Goal: Information Seeking & Learning: Learn about a topic

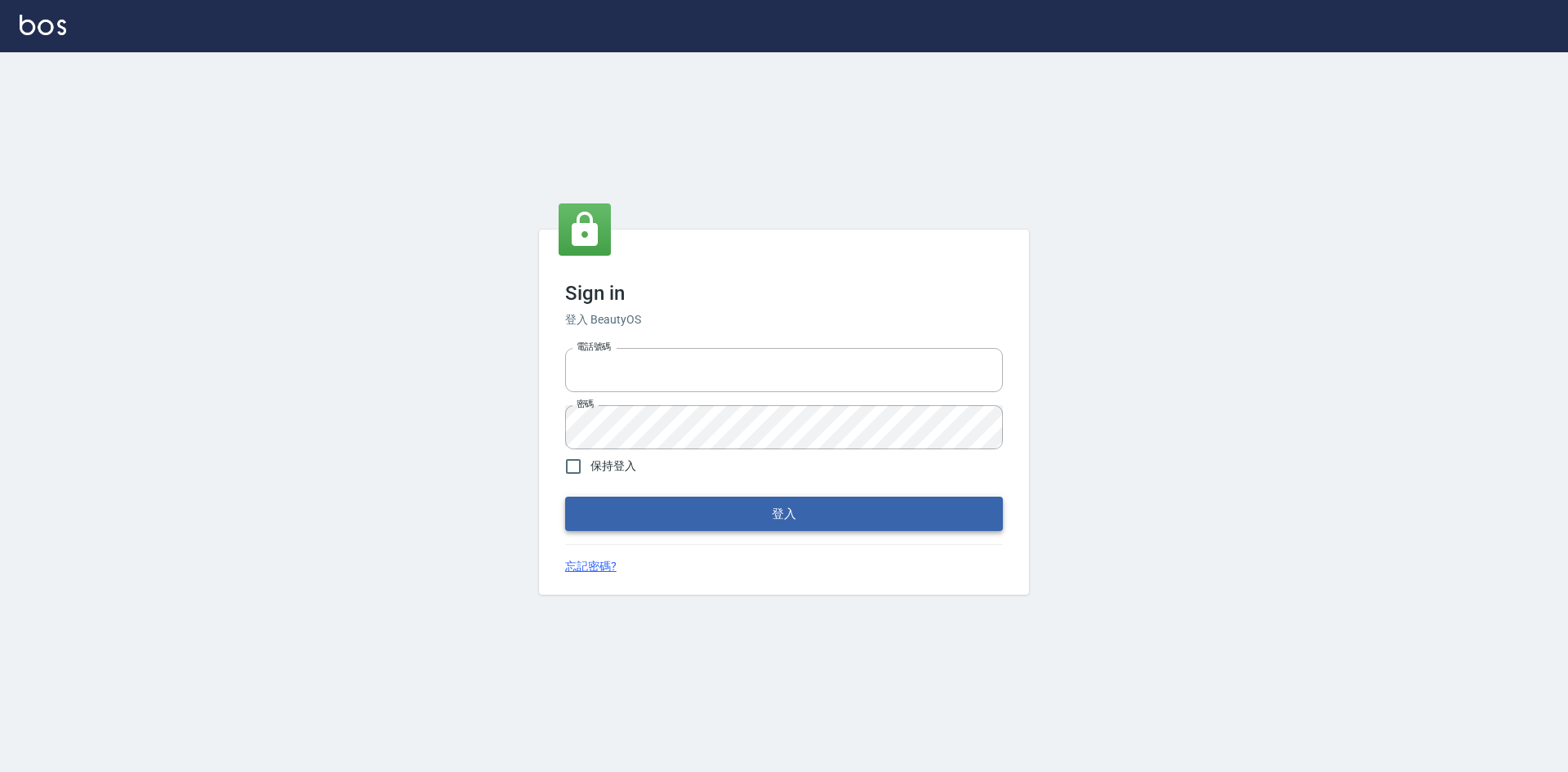
type input "0422211177"
click at [889, 526] on button "登入" at bounding box center [784, 513] width 438 height 35
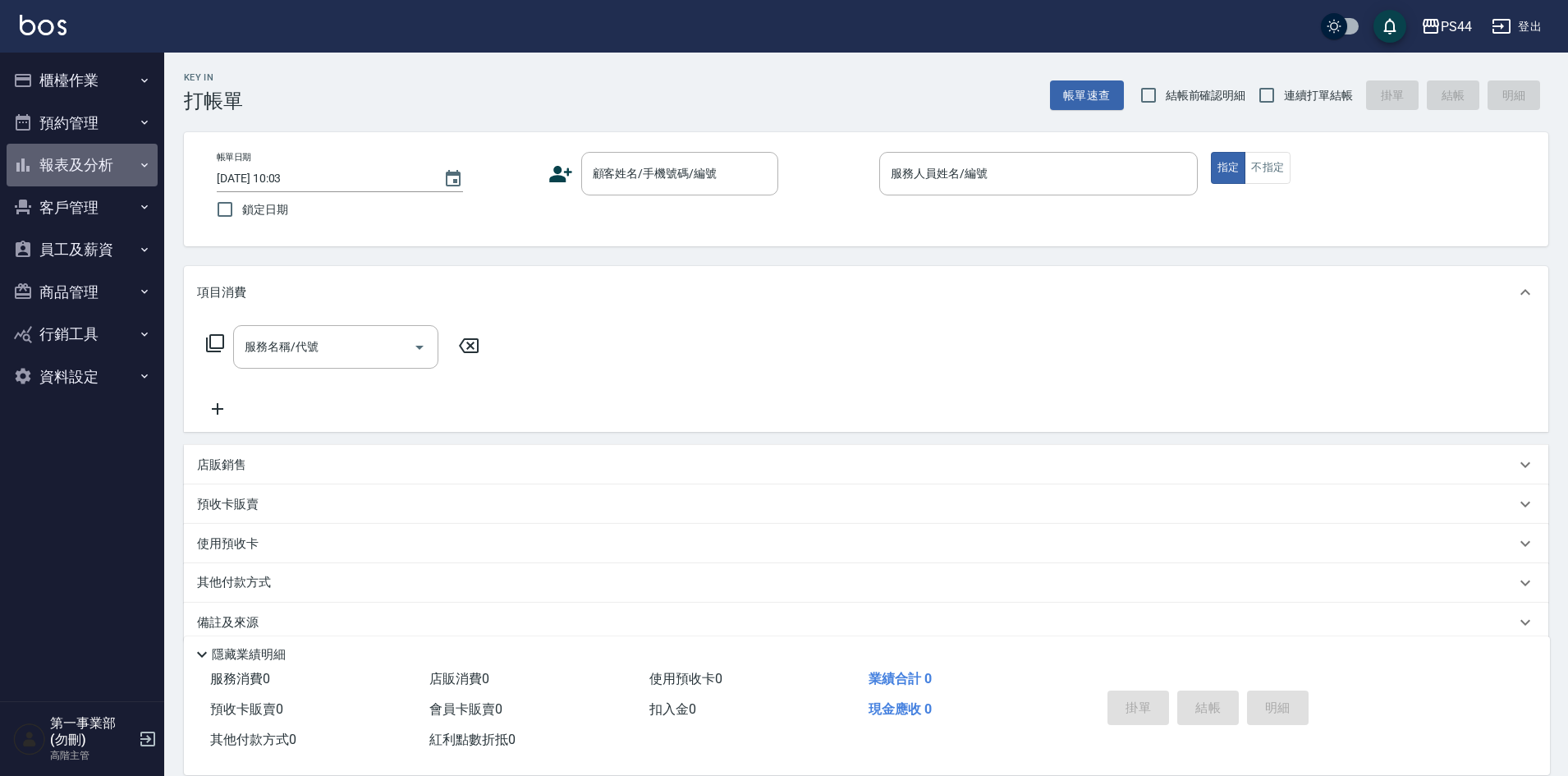
drag, startPoint x: 71, startPoint y: 162, endPoint x: 83, endPoint y: 164, distance: 12.2
click at [71, 161] on button "報表及分析" at bounding box center [81, 165] width 151 height 43
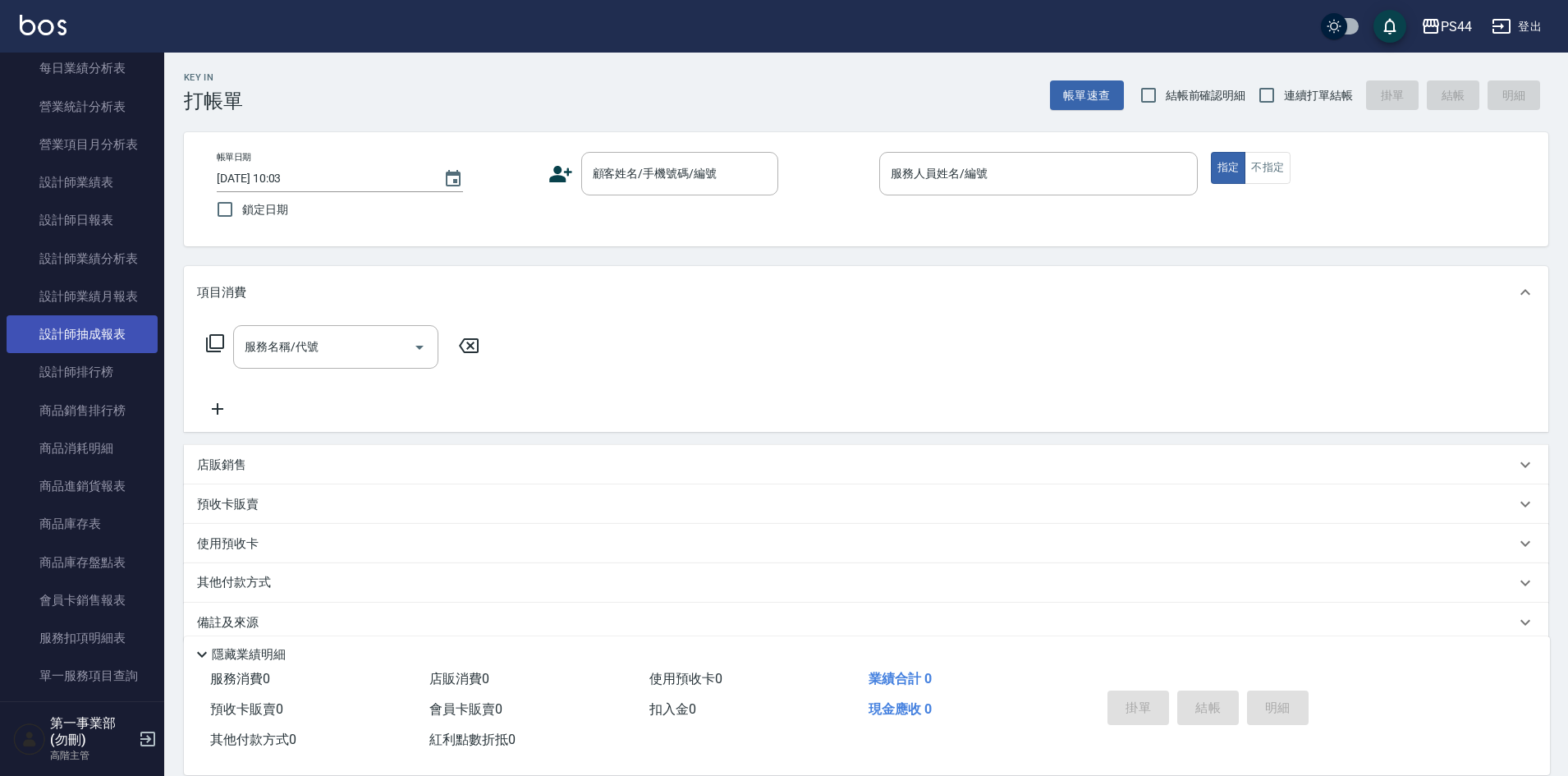
scroll to position [575, 0]
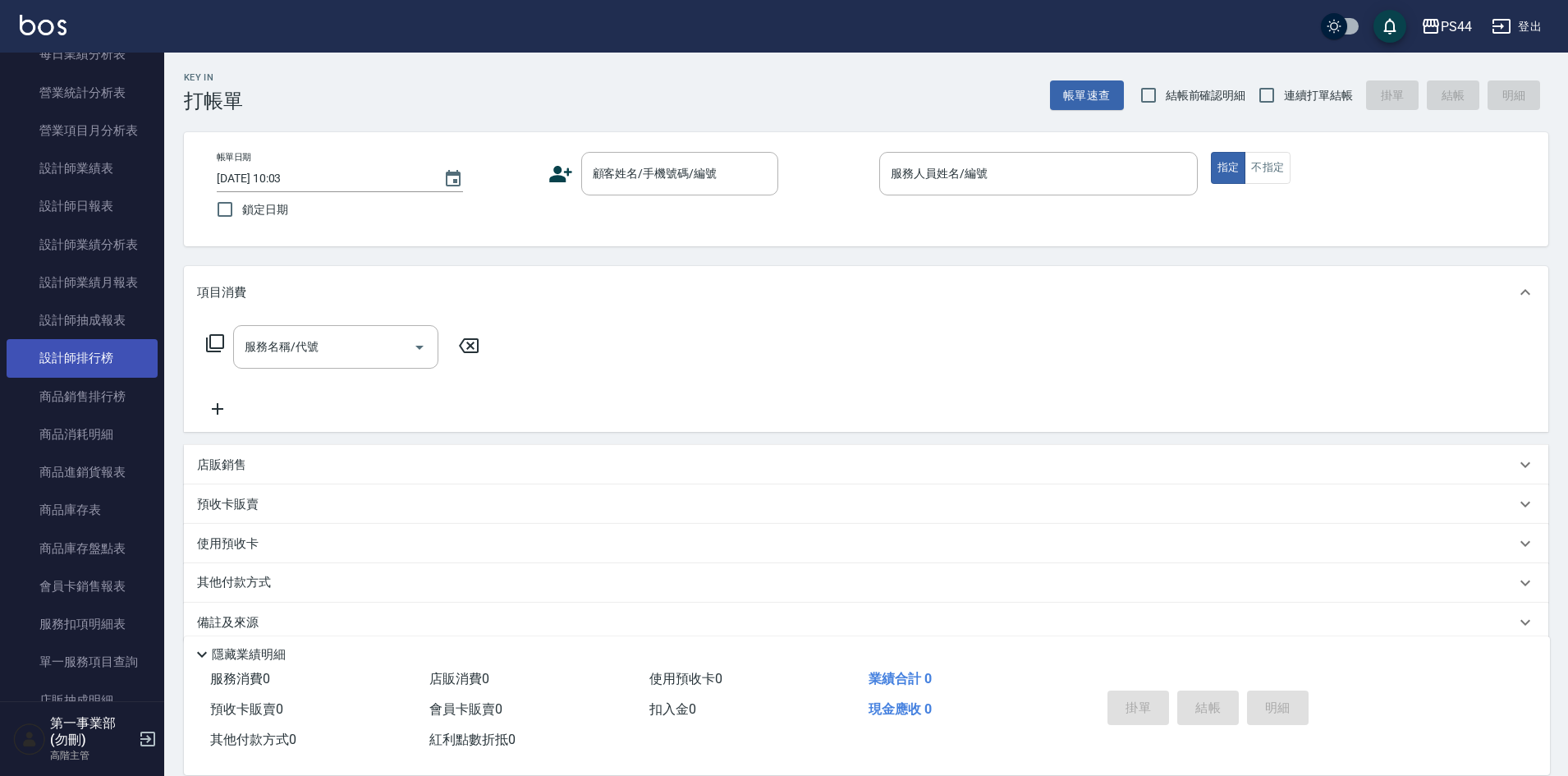
click at [109, 362] on link "設計師排行榜" at bounding box center [81, 357] width 151 height 38
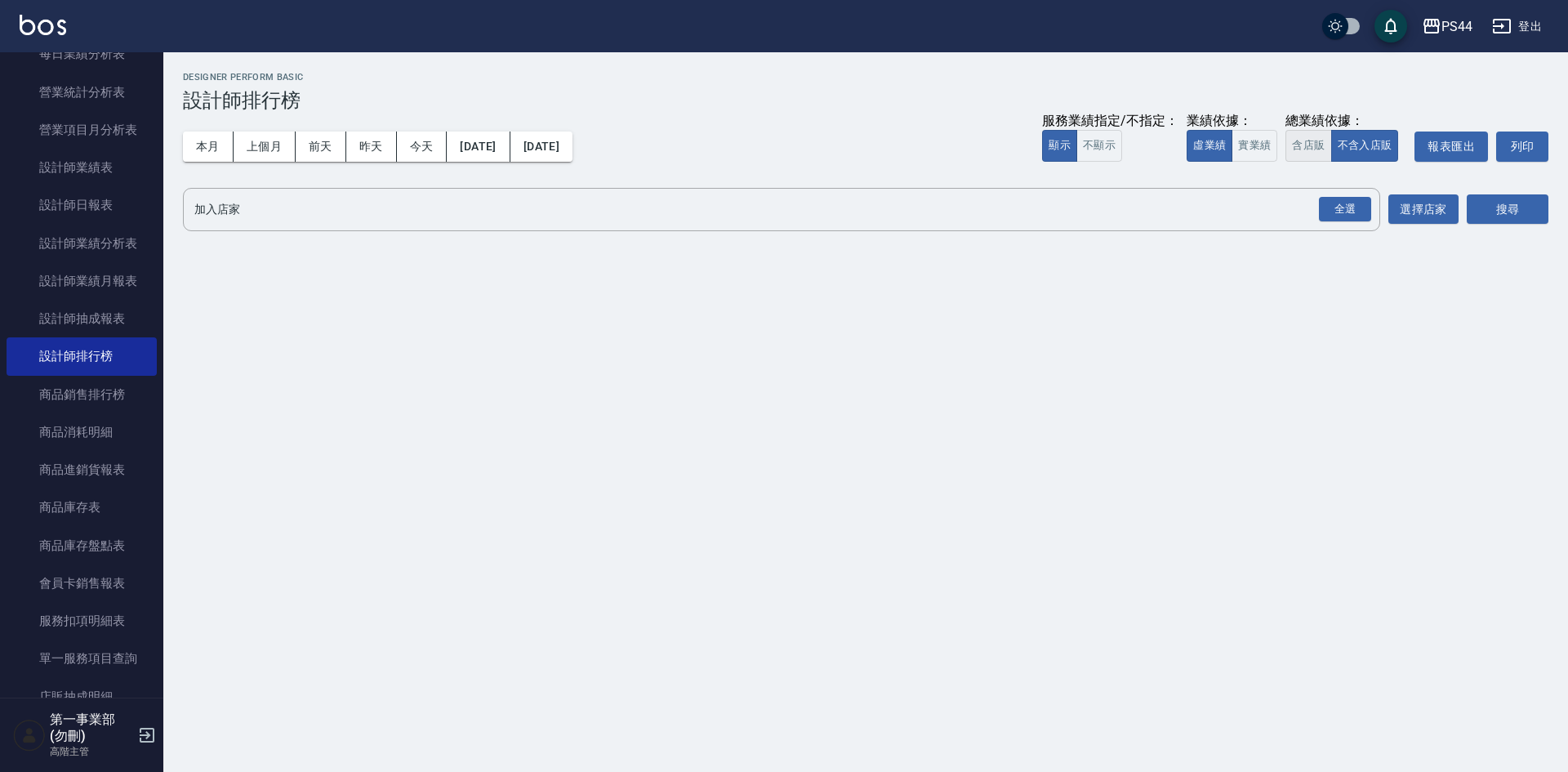
click at [1307, 141] on button "含店販" at bounding box center [1308, 146] width 46 height 32
click at [1343, 202] on div "全選" at bounding box center [1345, 209] width 52 height 25
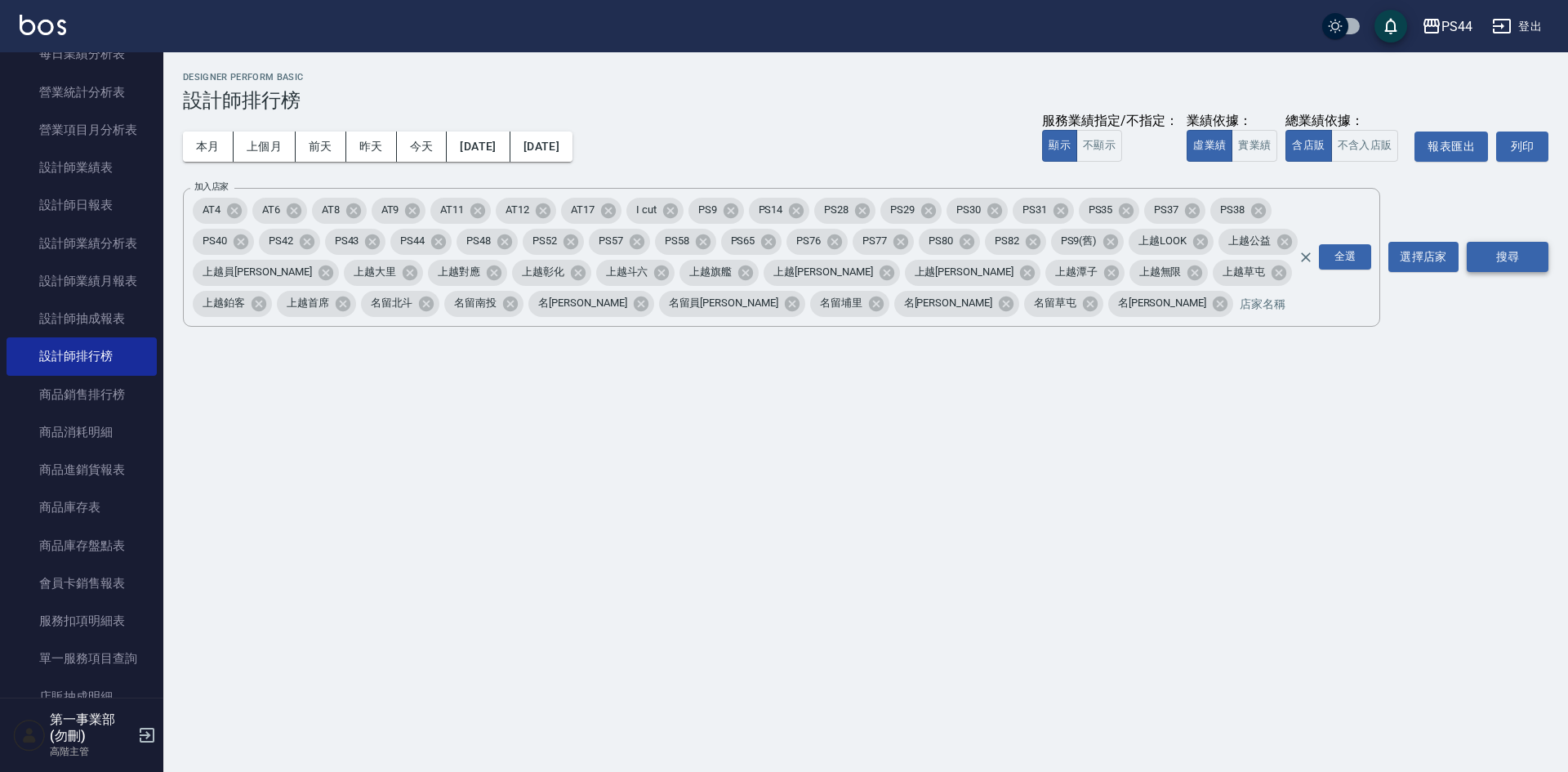
click at [1518, 263] on button "搜尋" at bounding box center [1508, 256] width 82 height 30
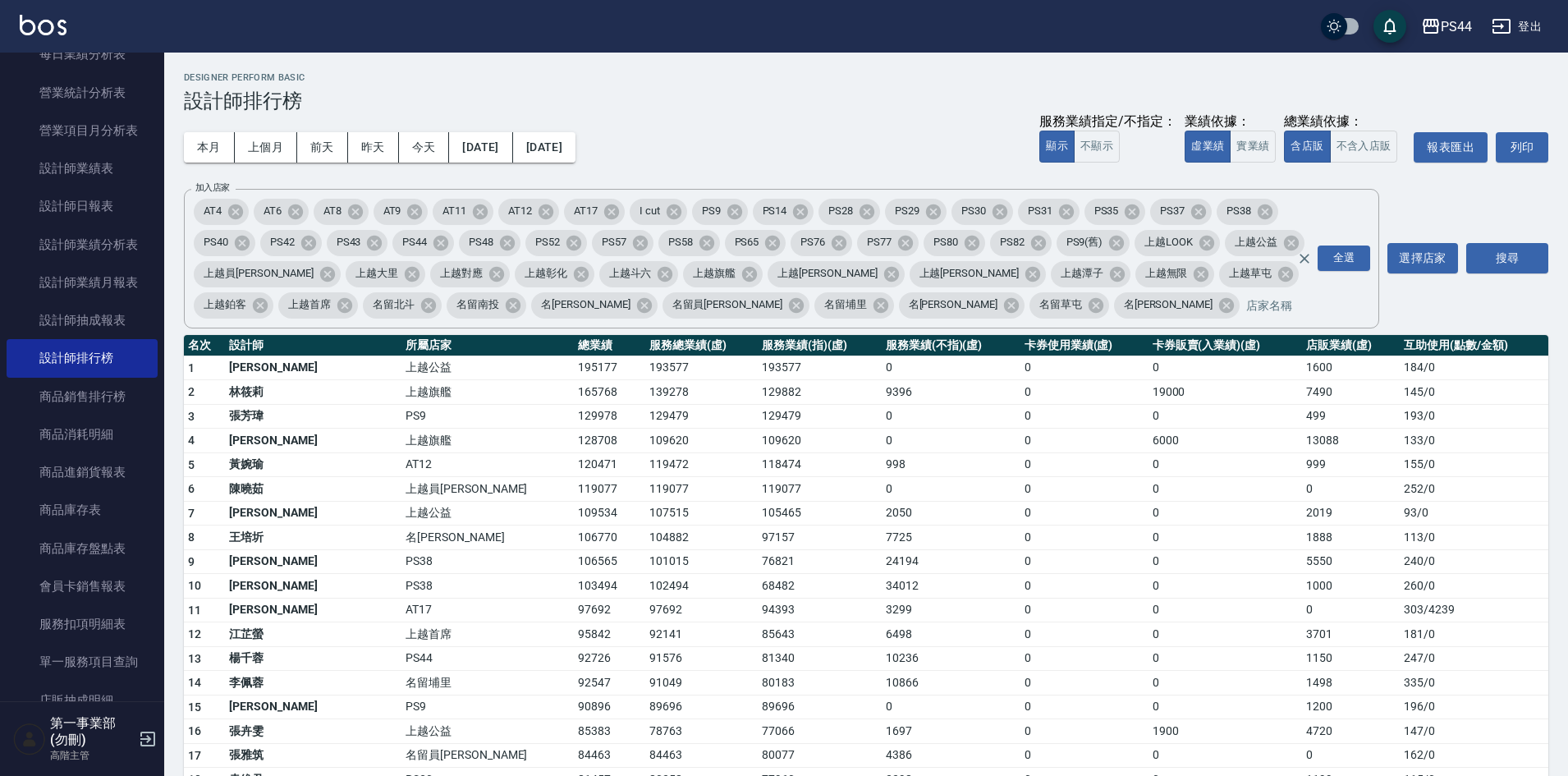
click at [762, 121] on div "本月 上個月 前天 昨天 今天 [DATE] [DATE] 服務業績指定/不指定： 顯示 不顯示 業績依據： 虛業績 實業績 總業績依據： 含店販 不含入店販…" at bounding box center [866, 147] width 1365 height 70
click at [903, 102] on h3 "設計師排行榜" at bounding box center [866, 101] width 1365 height 23
click at [857, 129] on div "本月 上個月 前天 昨天 今天 [DATE] [DATE] 服務業績指定/不指定： 顯示 不顯示 業績依據： 虛業績 實業績 總業績依據： 含店販 不含入店販…" at bounding box center [866, 147] width 1365 height 70
click at [904, 122] on div "本月 上個月 前天 昨天 今天 [DATE] [DATE] 服務業績指定/不指定： 顯示 不顯示 業績依據： 虛業績 實業績 總業績依據： 含店販 不含入店販…" at bounding box center [866, 147] width 1365 height 70
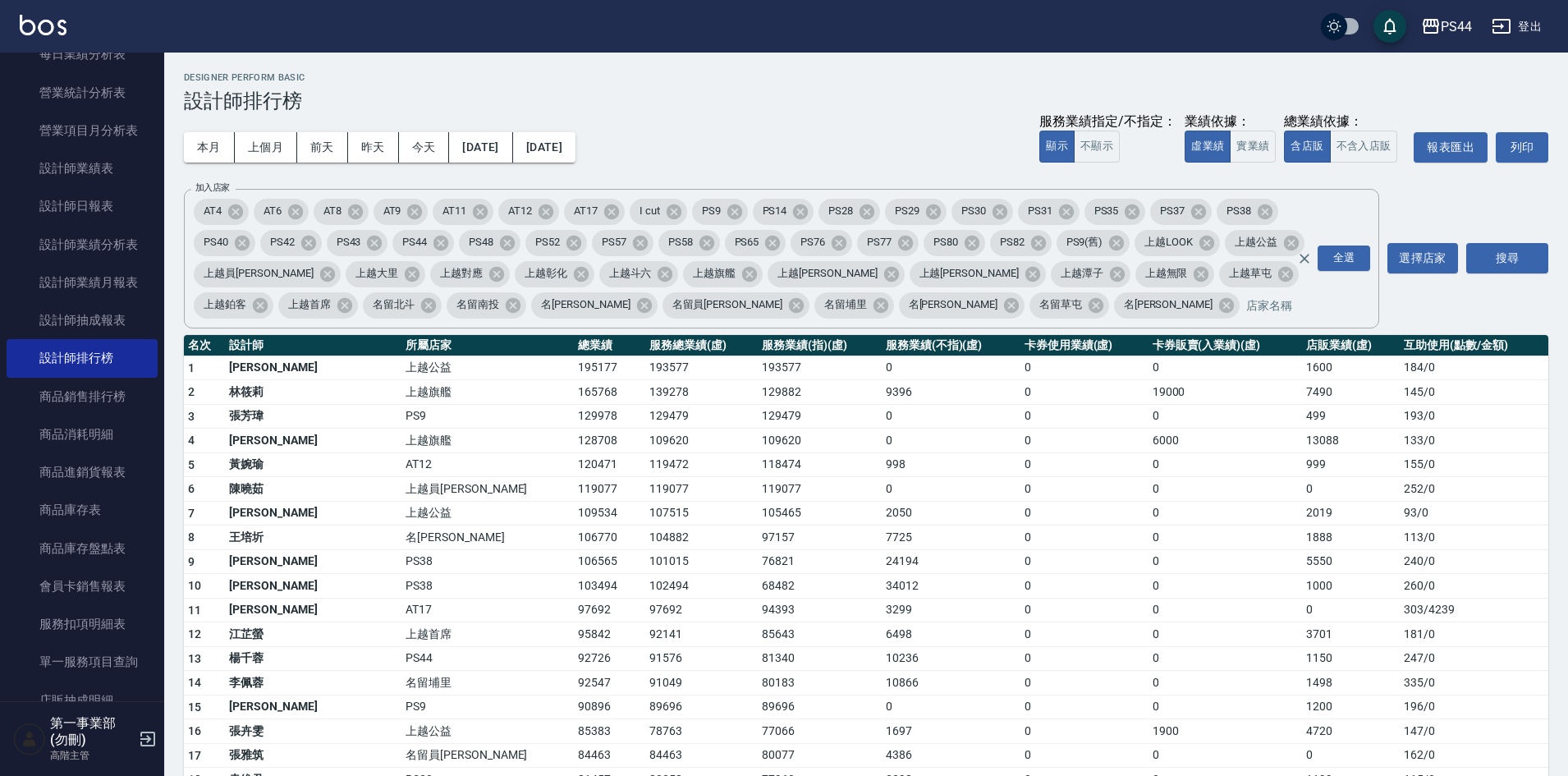
click at [1063, 83] on div "Designer Perform Basic 設計師排行榜" at bounding box center [866, 92] width 1365 height 40
click at [913, 128] on div "本月 上個月 前天 昨天 今天 [DATE] [DATE] 服務業績指定/不指定： 顯示 不顯示 業績依據： 虛業績 實業績 總業績依據： 含店販 不含入店販…" at bounding box center [866, 147] width 1365 height 70
click at [1241, 542] on td "0" at bounding box center [1226, 537] width 154 height 25
drag, startPoint x: 1022, startPoint y: 463, endPoint x: 1008, endPoint y: 464, distance: 14.0
click at [1023, 463] on td "0" at bounding box center [1085, 464] width 128 height 25
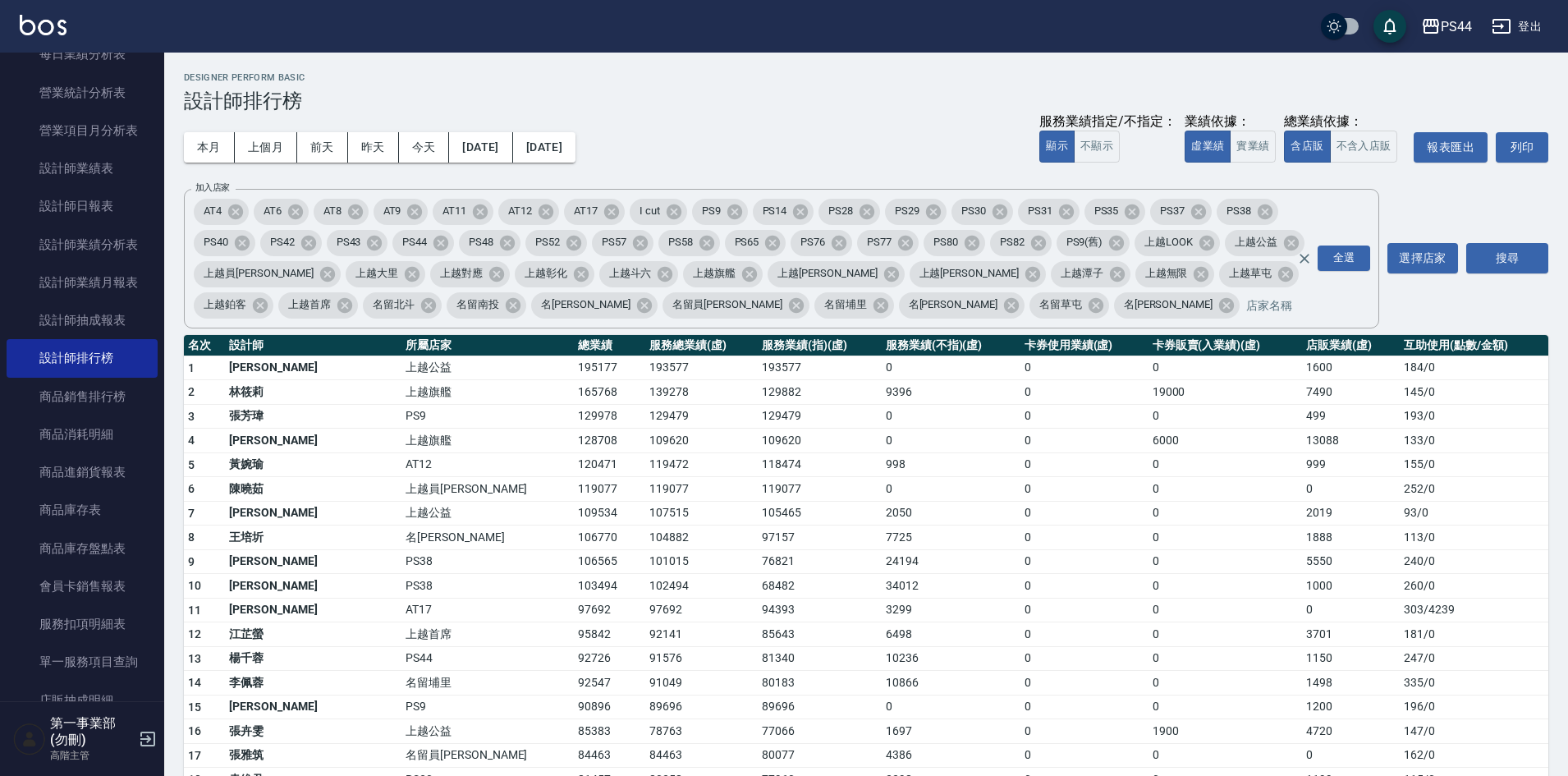
click at [758, 534] on td "97157" at bounding box center [819, 537] width 124 height 25
click at [758, 488] on td "119077" at bounding box center [819, 489] width 124 height 25
click at [881, 485] on td "0" at bounding box center [951, 489] width 139 height 25
click at [927, 538] on td "7725" at bounding box center [951, 537] width 139 height 25
click at [758, 482] on td "119077" at bounding box center [819, 489] width 124 height 25
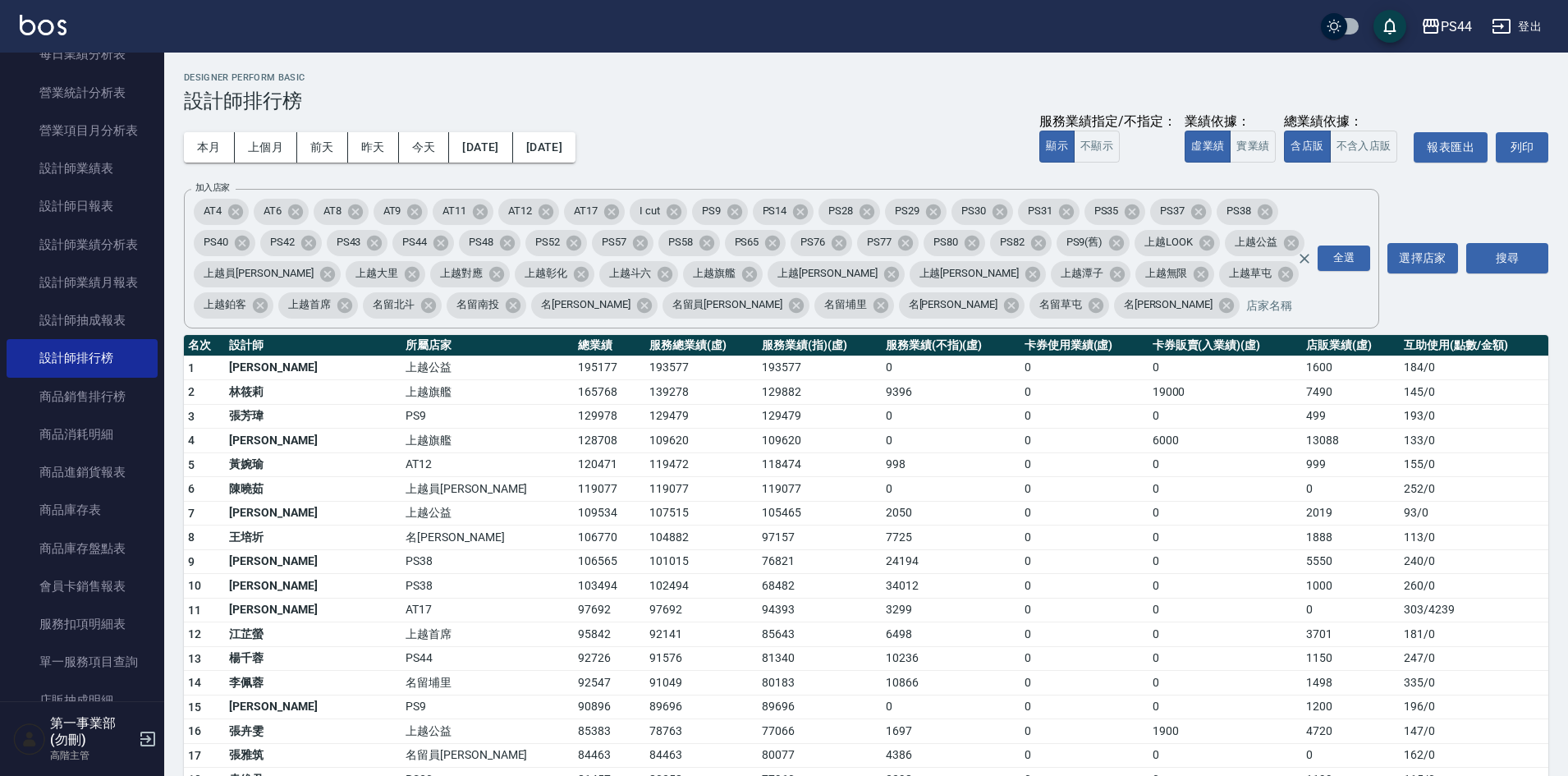
click at [971, 117] on div "本月 上個月 前天 昨天 今天 [DATE] [DATE] 服務業績指定/不指定： 顯示 不顯示 業績依據： 虛業績 實業績 總業績依據： 含店販 不含入店販…" at bounding box center [866, 147] width 1365 height 70
